Goal: Task Accomplishment & Management: Manage account settings

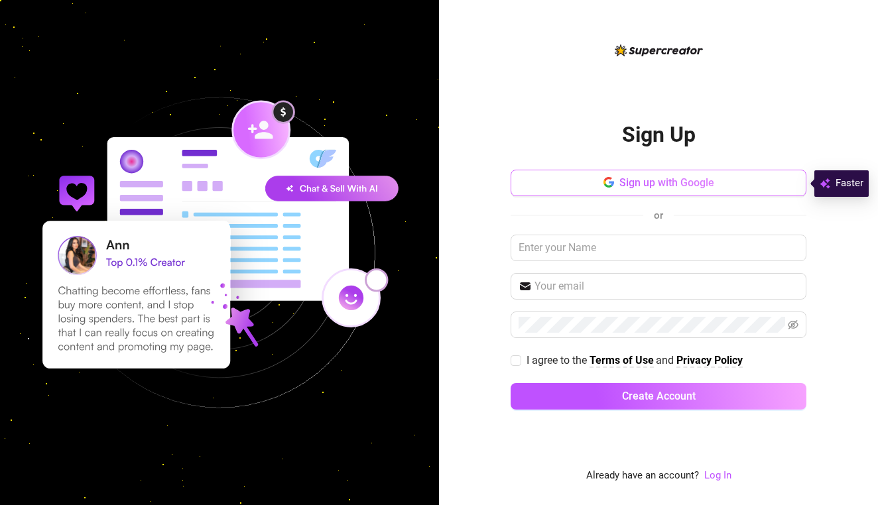
click at [593, 186] on button "Sign up with Google" at bounding box center [659, 183] width 296 height 27
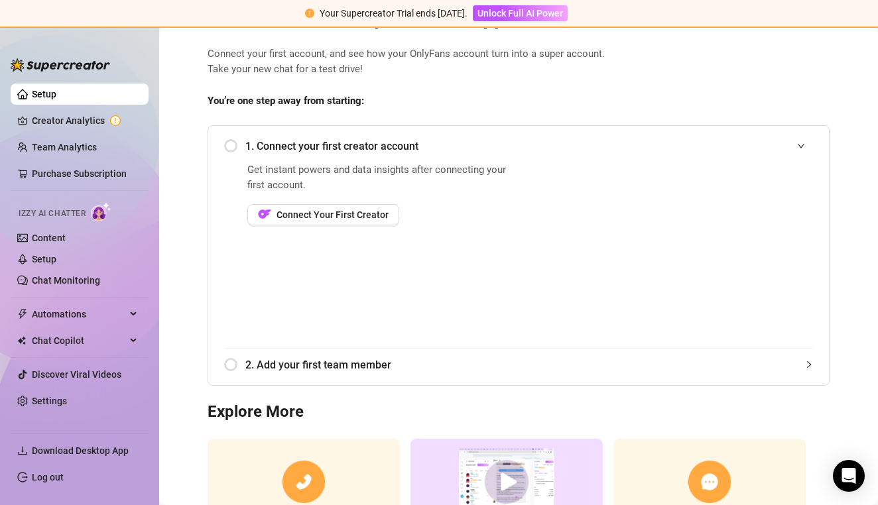
scroll to position [78, 0]
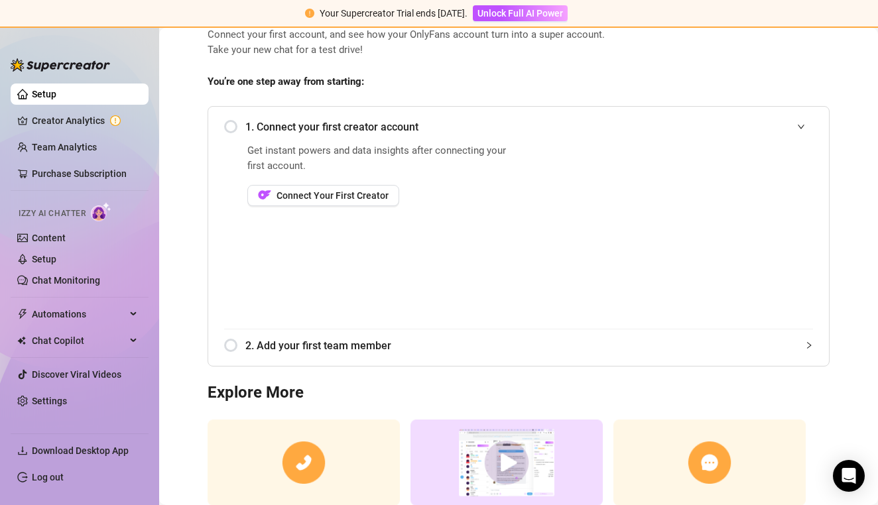
click at [299, 347] on span "2. Add your first team member" at bounding box center [529, 345] width 568 height 17
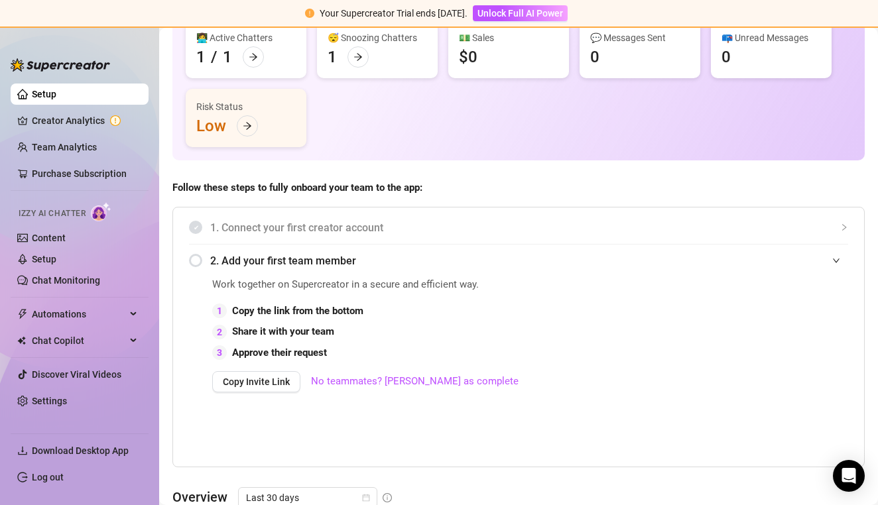
scroll to position [0, 0]
